Goal: Task Accomplishment & Management: Manage account settings

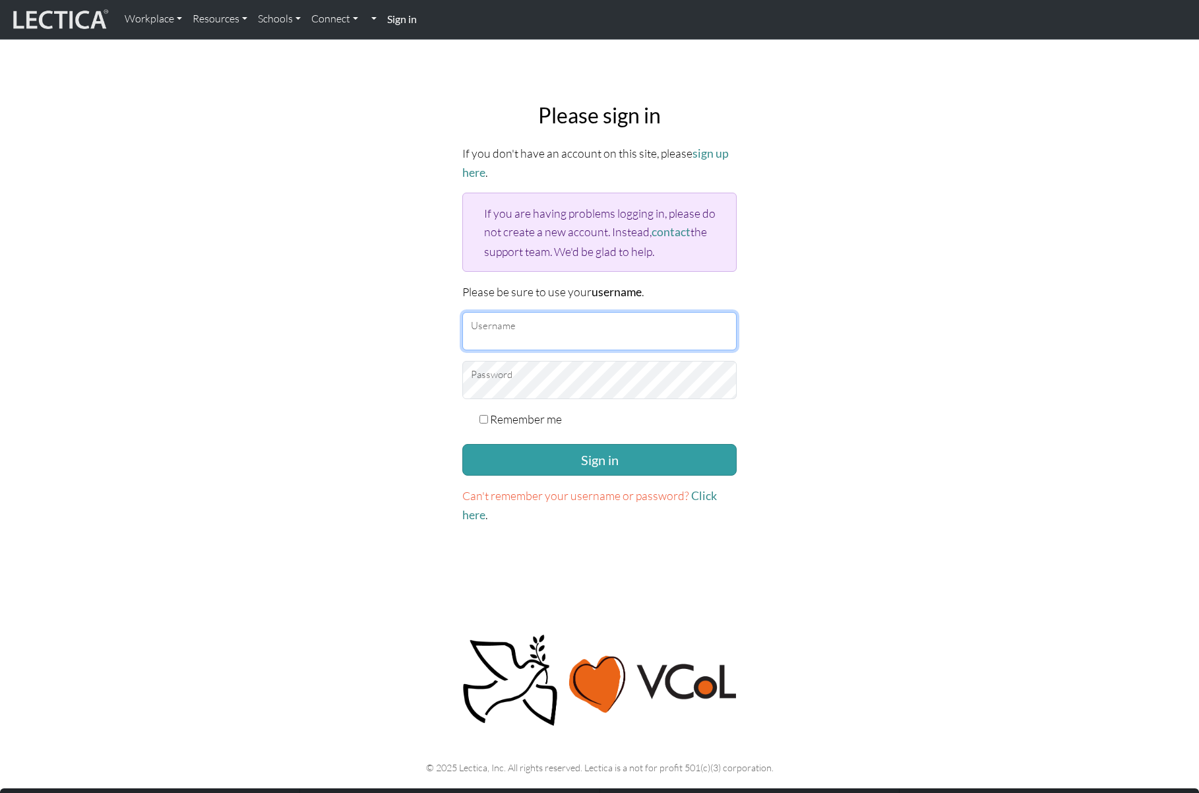
click at [522, 337] on input "Username" at bounding box center [599, 331] width 274 height 38
type input "Katie_Heikkinen"
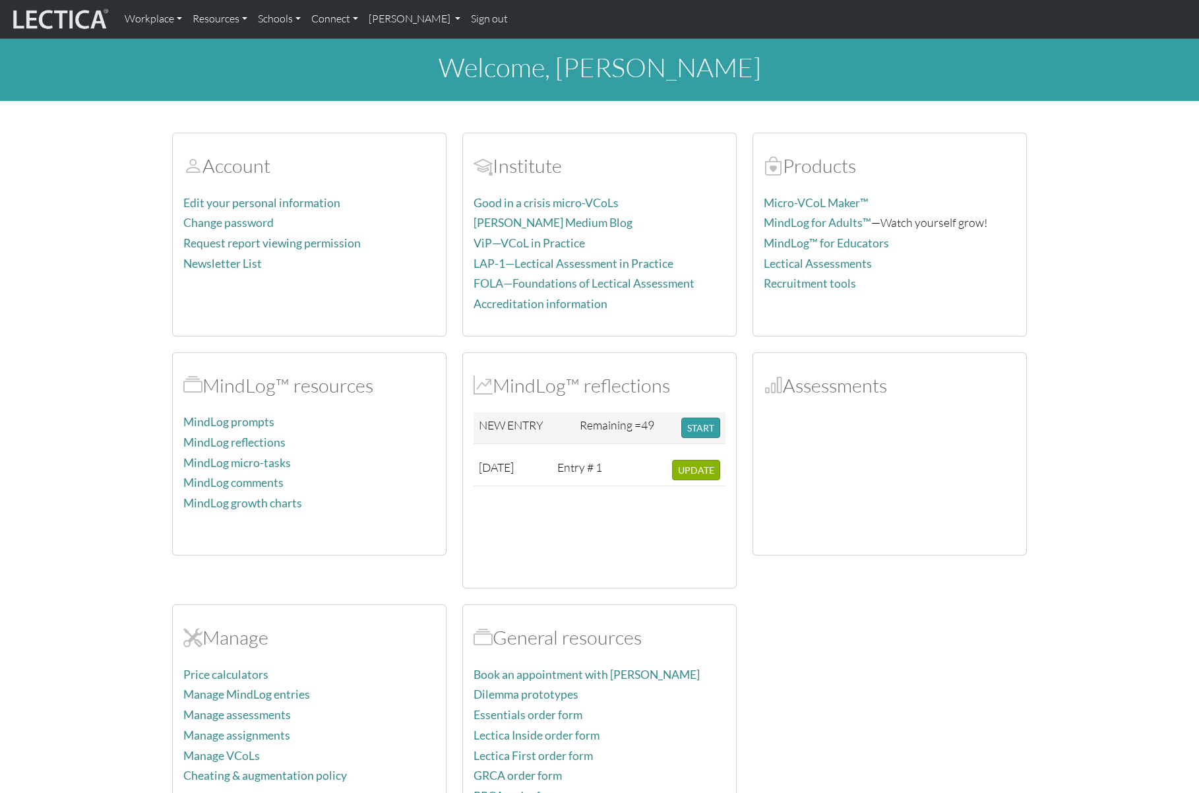
click at [818, 406] on div "Assessments" at bounding box center [889, 454] width 273 height 202
click at [804, 384] on h2 "Assessments" at bounding box center [890, 385] width 252 height 23
click at [448, 18] on link "[PERSON_NAME]" at bounding box center [414, 19] width 103 height 28
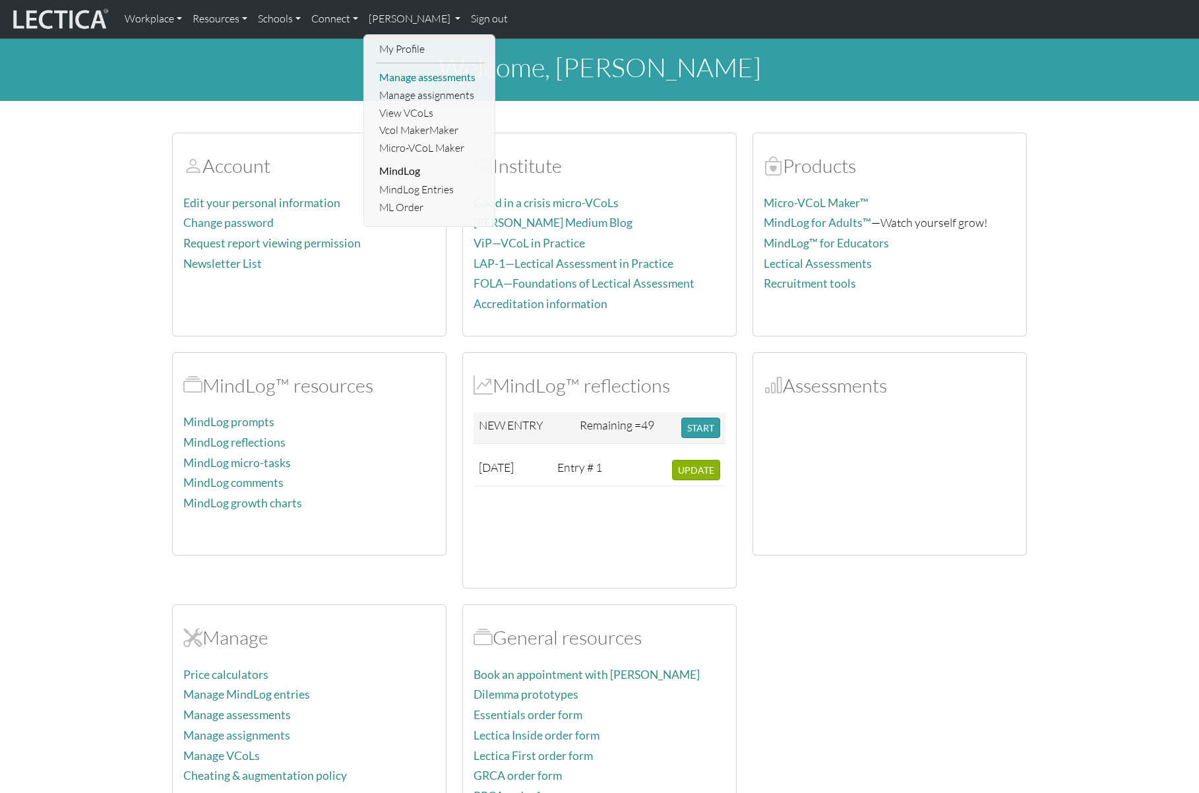
click at [451, 72] on link "Manage assessments" at bounding box center [430, 78] width 109 height 18
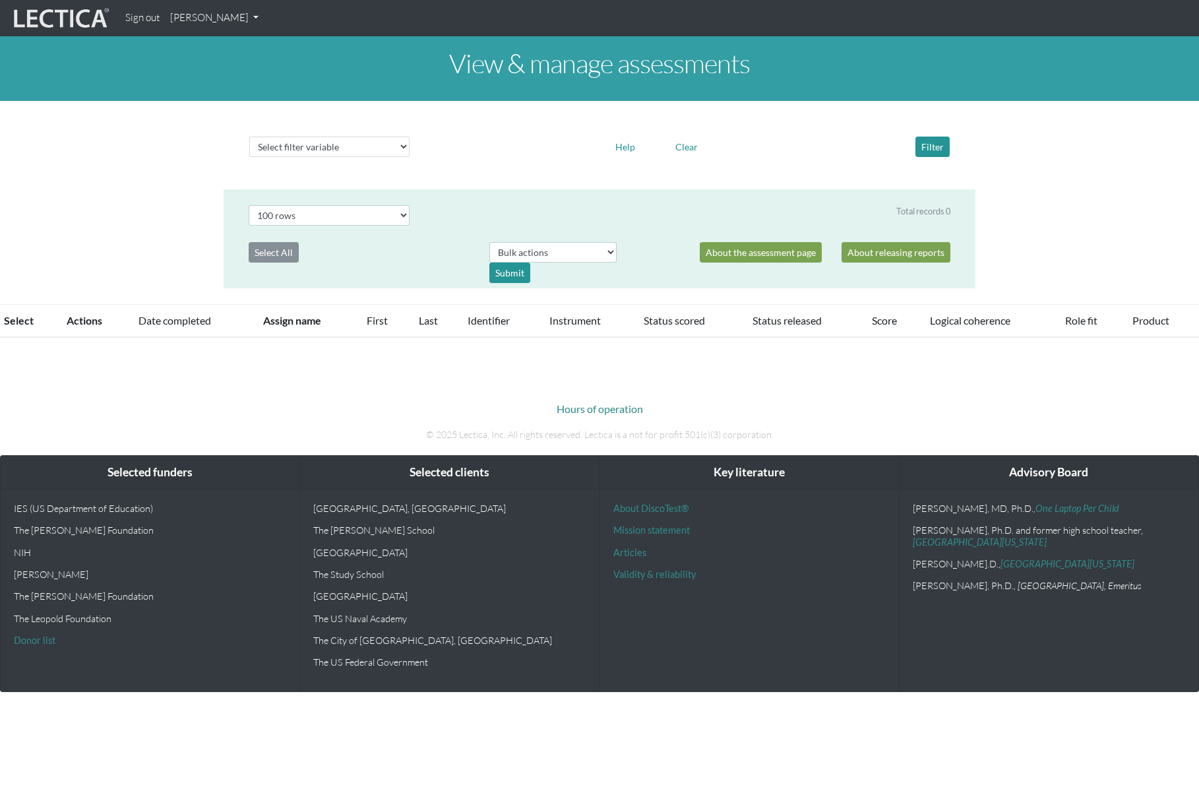
select select "100"
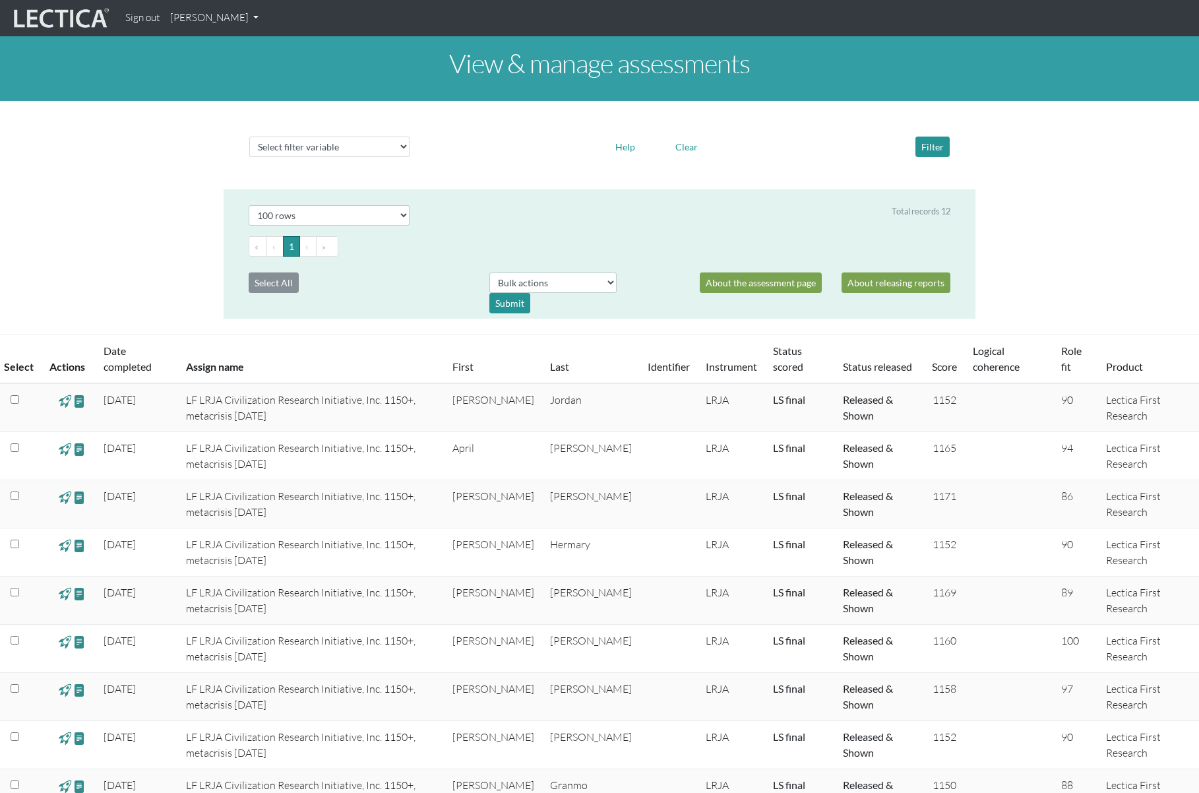
click at [241, 18] on link "[PERSON_NAME]" at bounding box center [214, 18] width 99 height 26
click at [232, 48] on link "My Profile" at bounding box center [232, 48] width 106 height 16
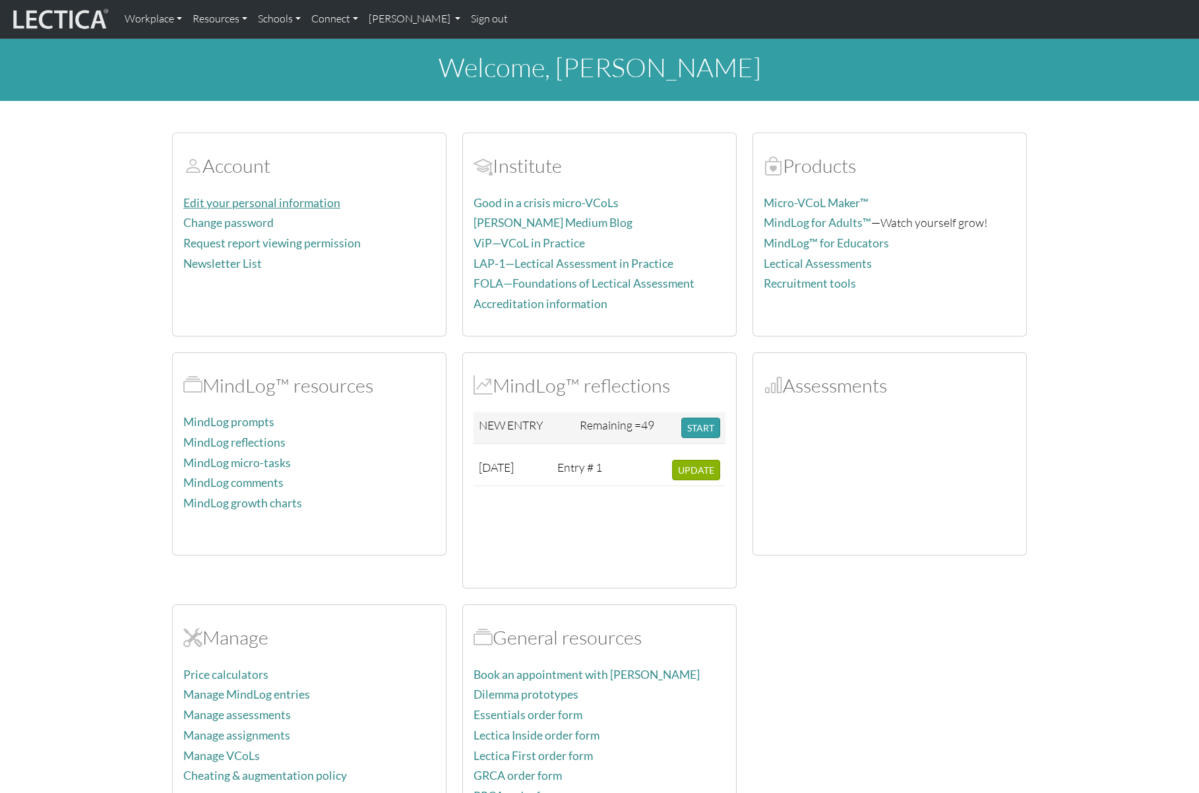
click at [297, 198] on link "Edit your personal information" at bounding box center [261, 203] width 157 height 14
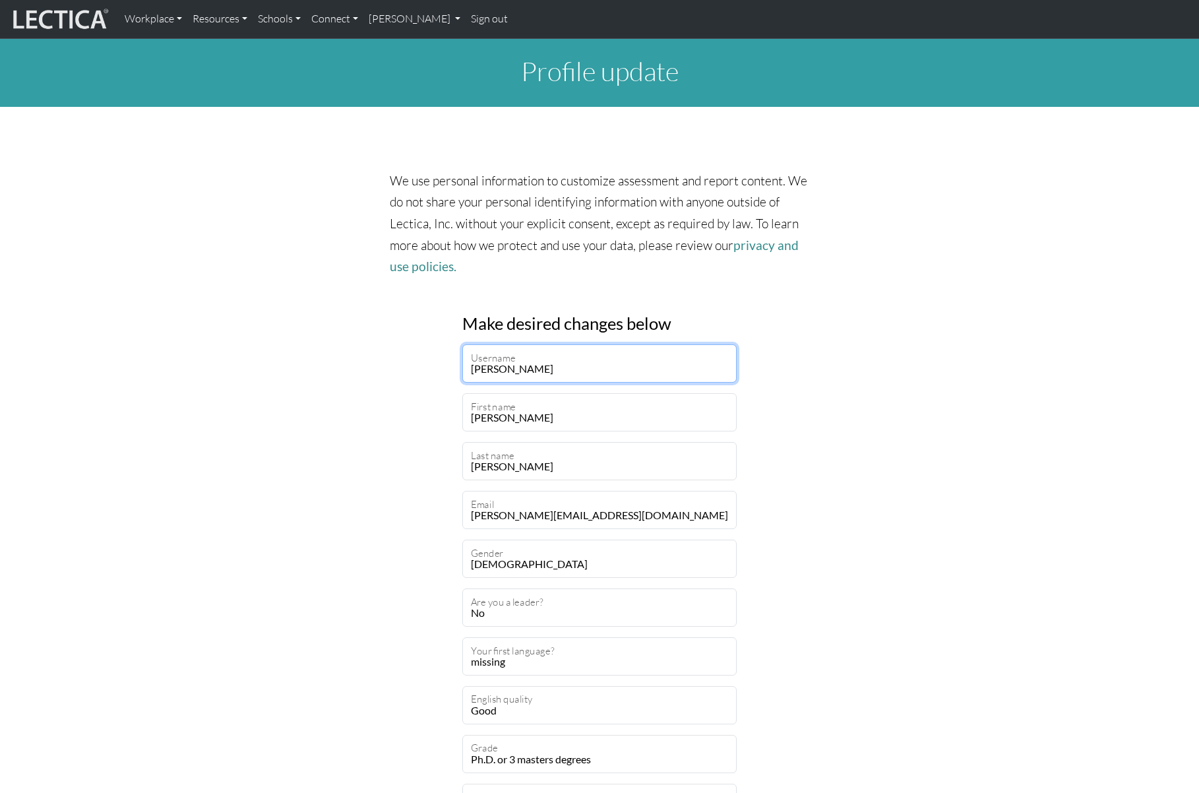
click at [513, 364] on input "Katie_Heikkinen" at bounding box center [599, 363] width 274 height 38
click at [446, 20] on link "[PERSON_NAME]" at bounding box center [414, 19] width 103 height 28
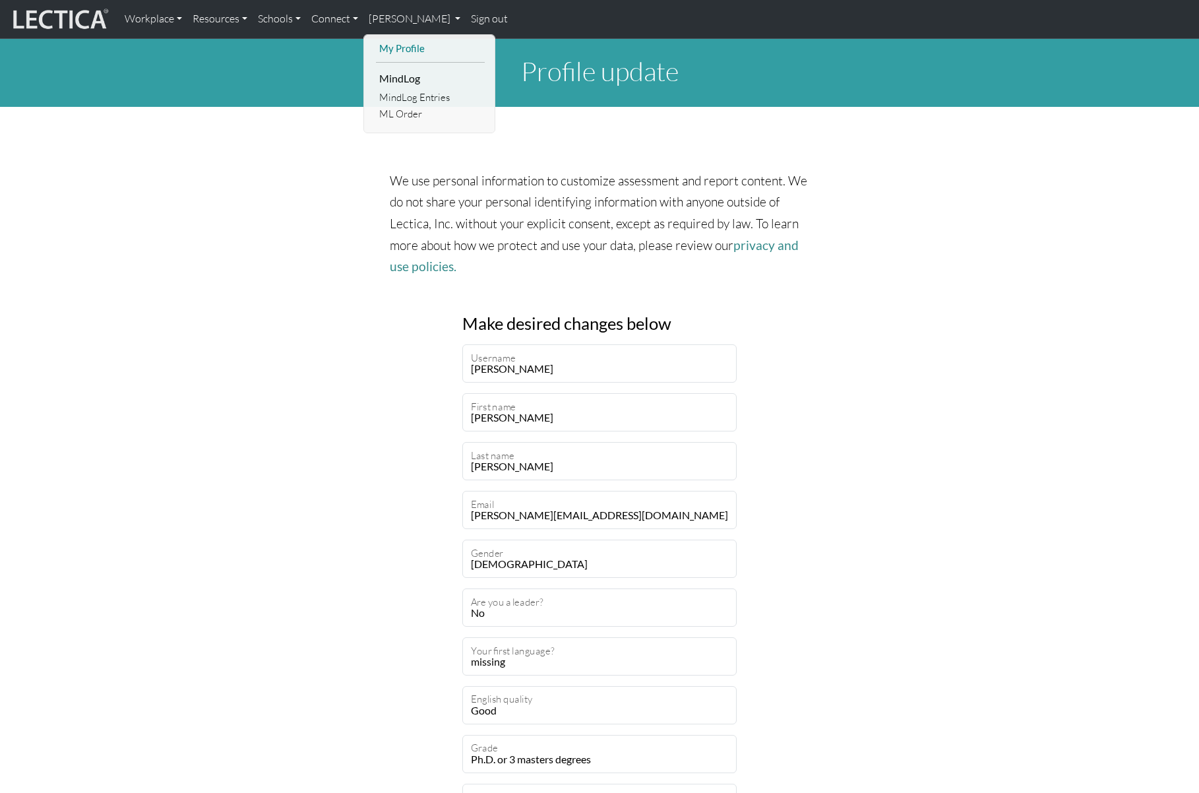
click at [391, 46] on link "My Profile" at bounding box center [430, 48] width 109 height 16
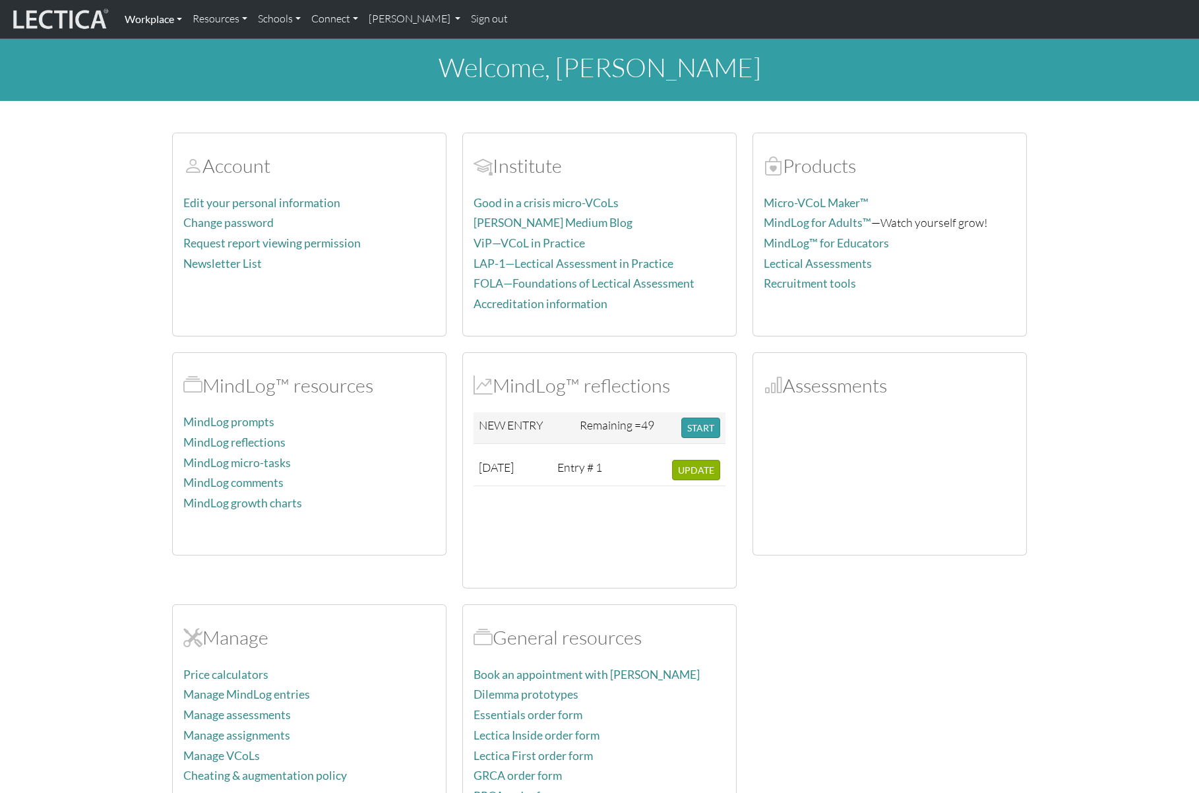
click at [167, 20] on link "Workplace" at bounding box center [153, 19] width 68 height 28
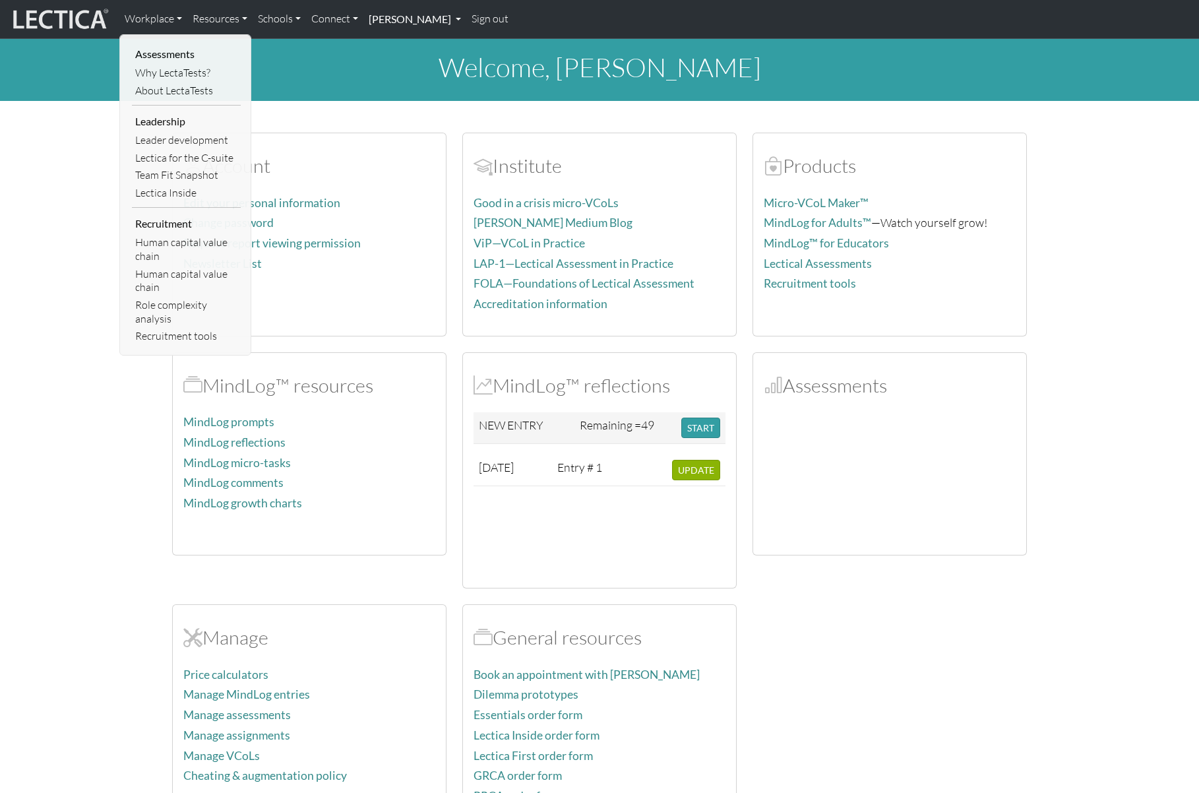
click at [412, 22] on link "[PERSON_NAME]" at bounding box center [414, 19] width 103 height 28
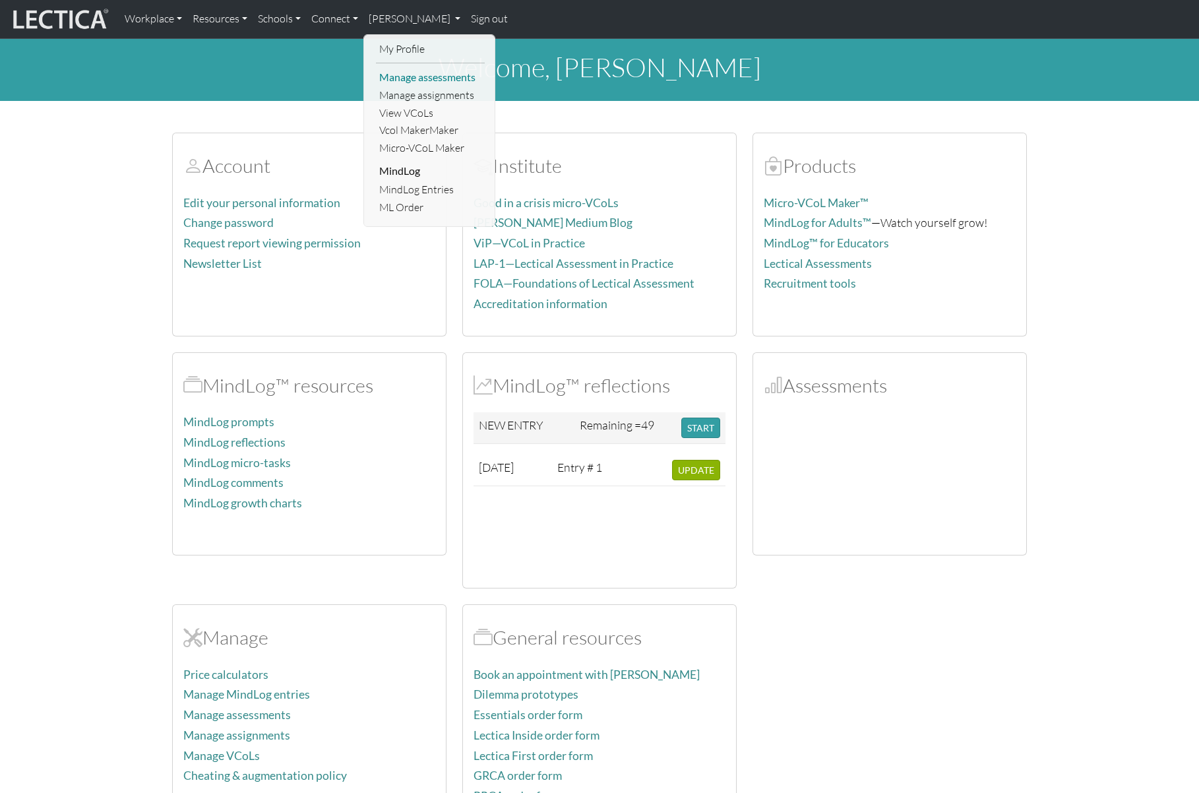
click at [426, 80] on link "Manage assessments" at bounding box center [430, 78] width 109 height 18
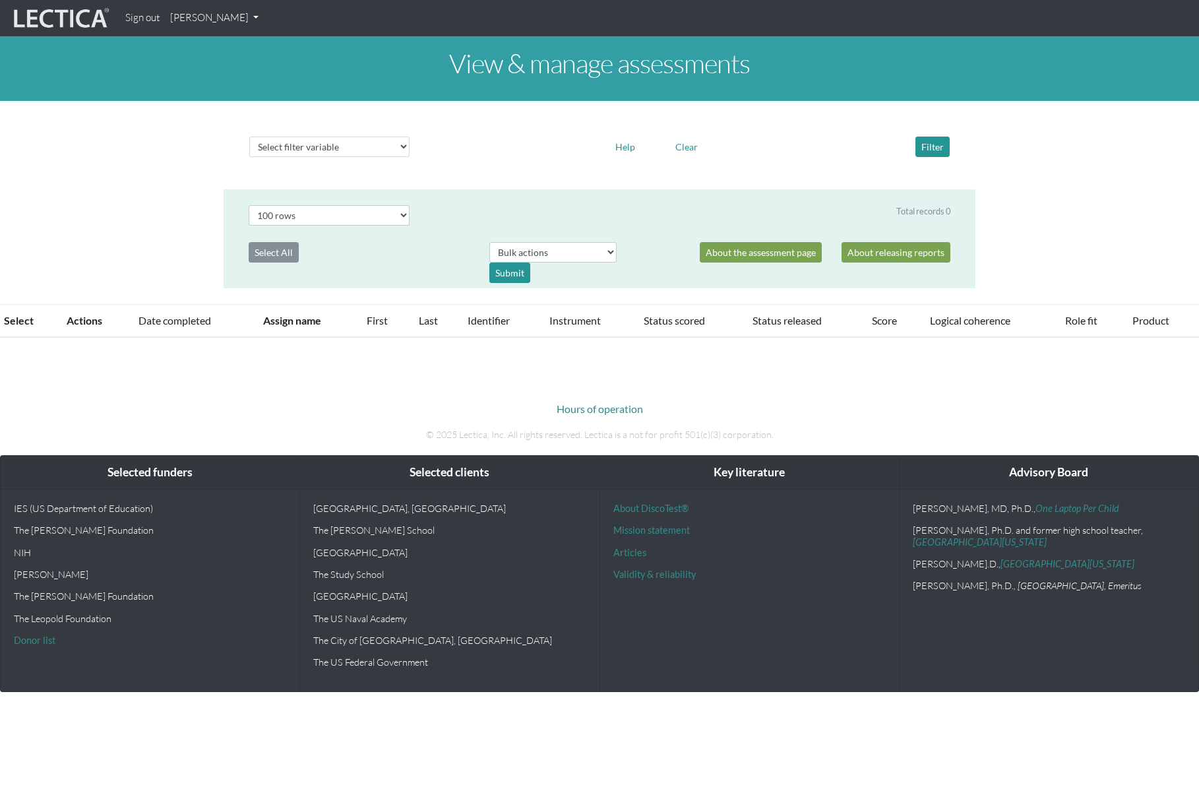
select select "100"
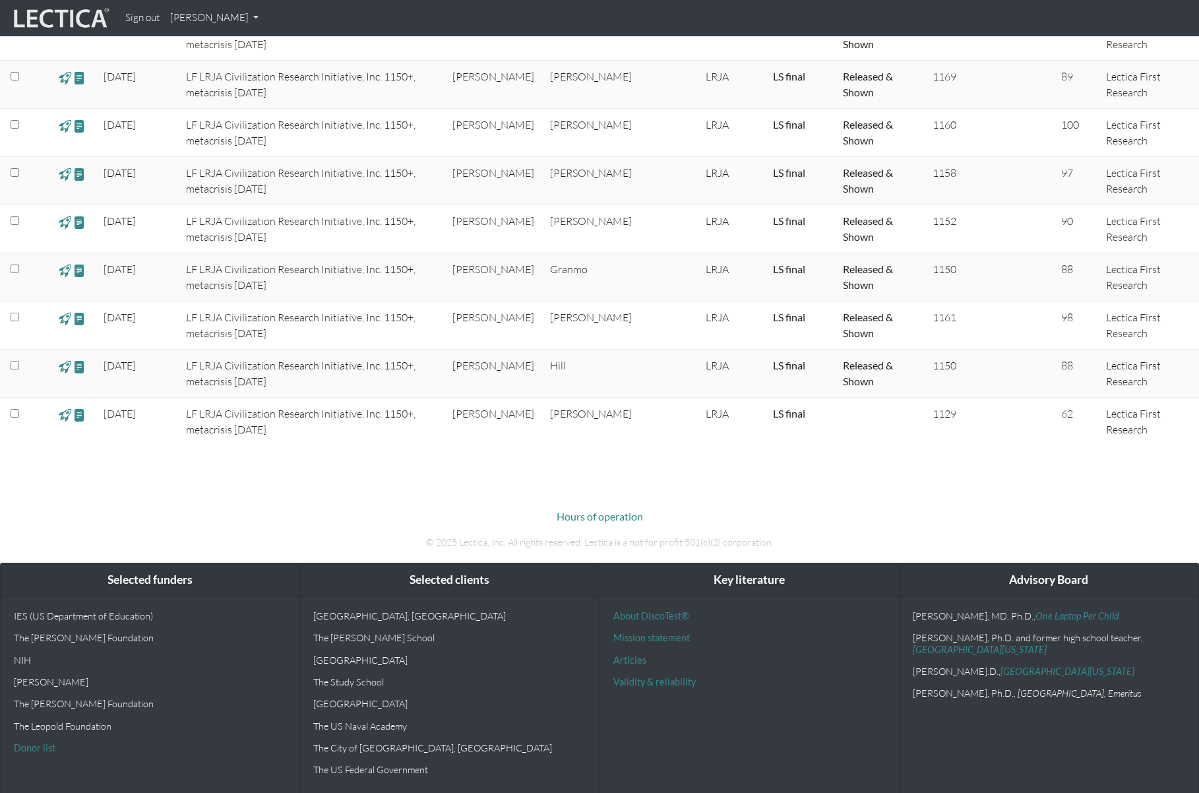
scroll to position [522, 0]
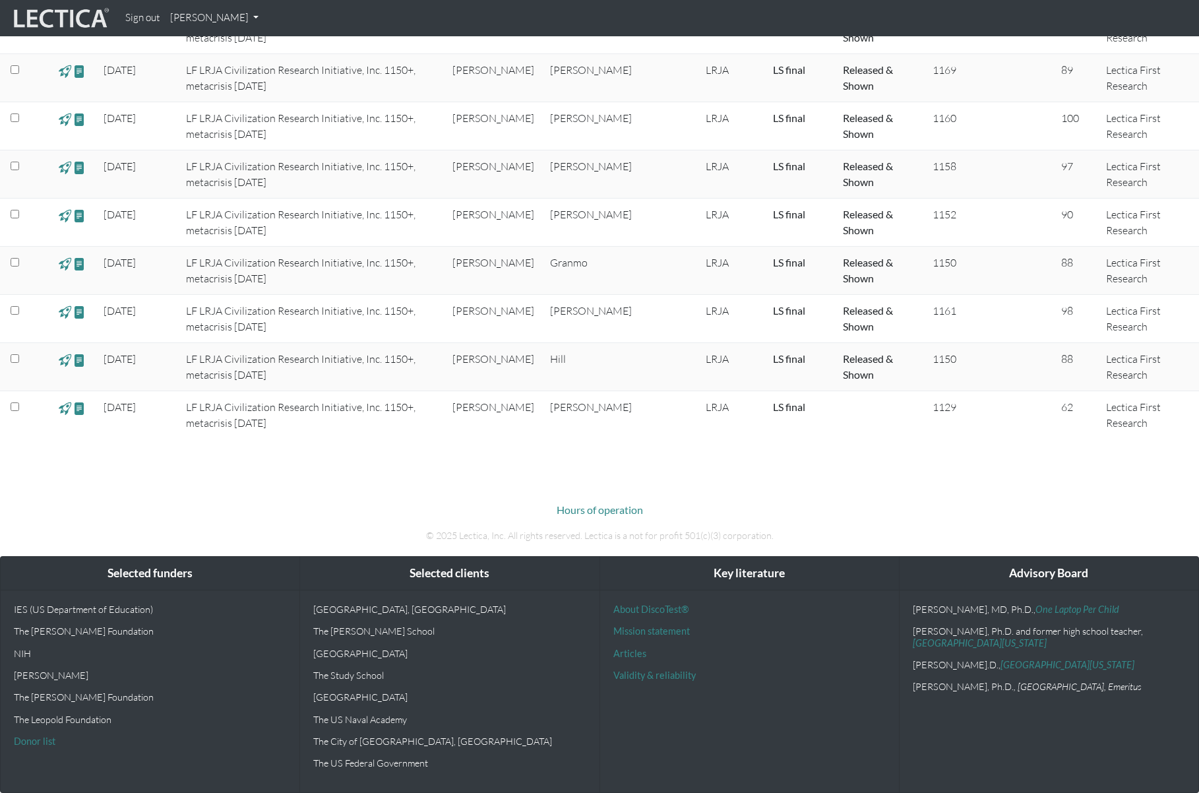
click at [1035, 24] on div "Sign out [PERSON_NAME] My Profile Manage assessments Manage assignments View VC…" at bounding box center [654, 18] width 1068 height 26
